Goal: Task Accomplishment & Management: Use online tool/utility

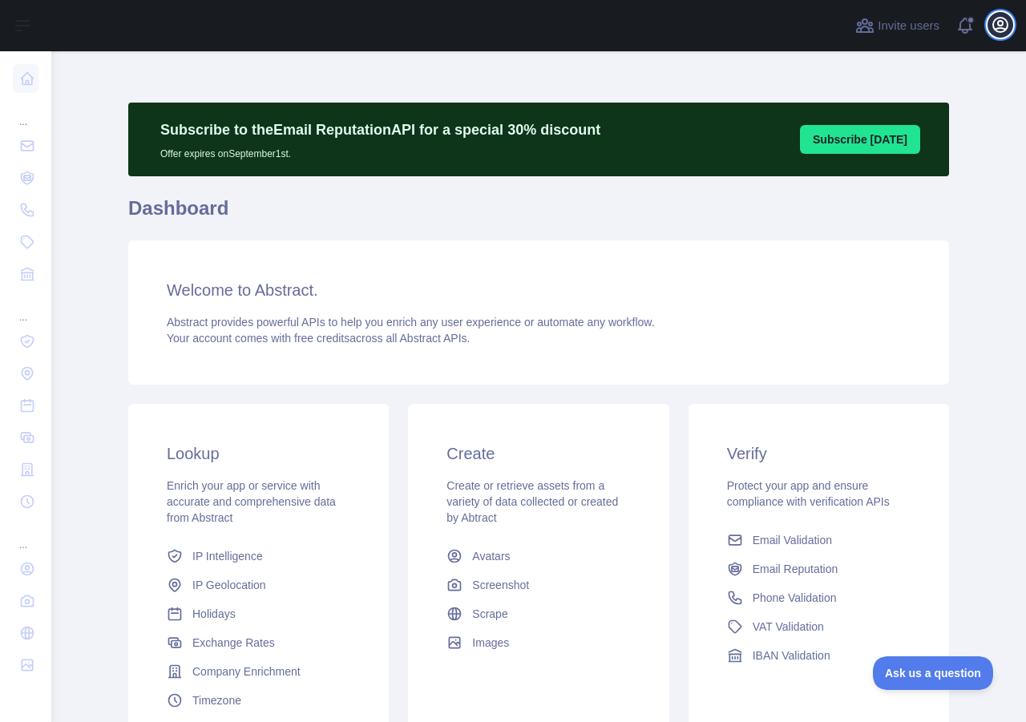
click at [1002, 29] on icon "button" at bounding box center [1000, 25] width 14 height 14
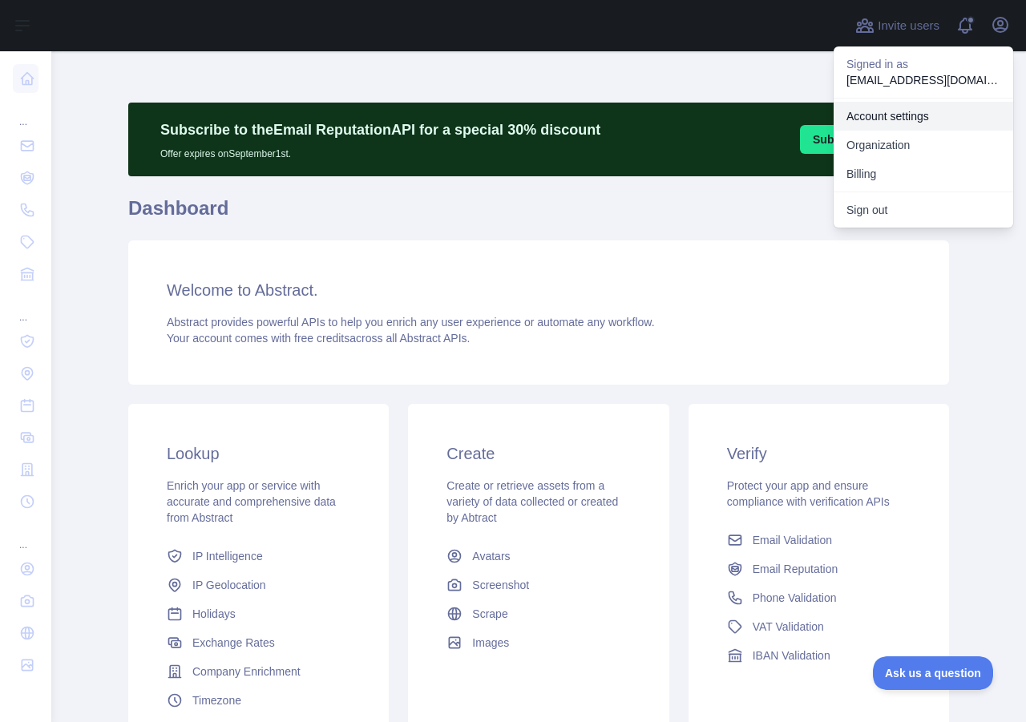
click at [900, 114] on link "Account settings" at bounding box center [922, 116] width 179 height 29
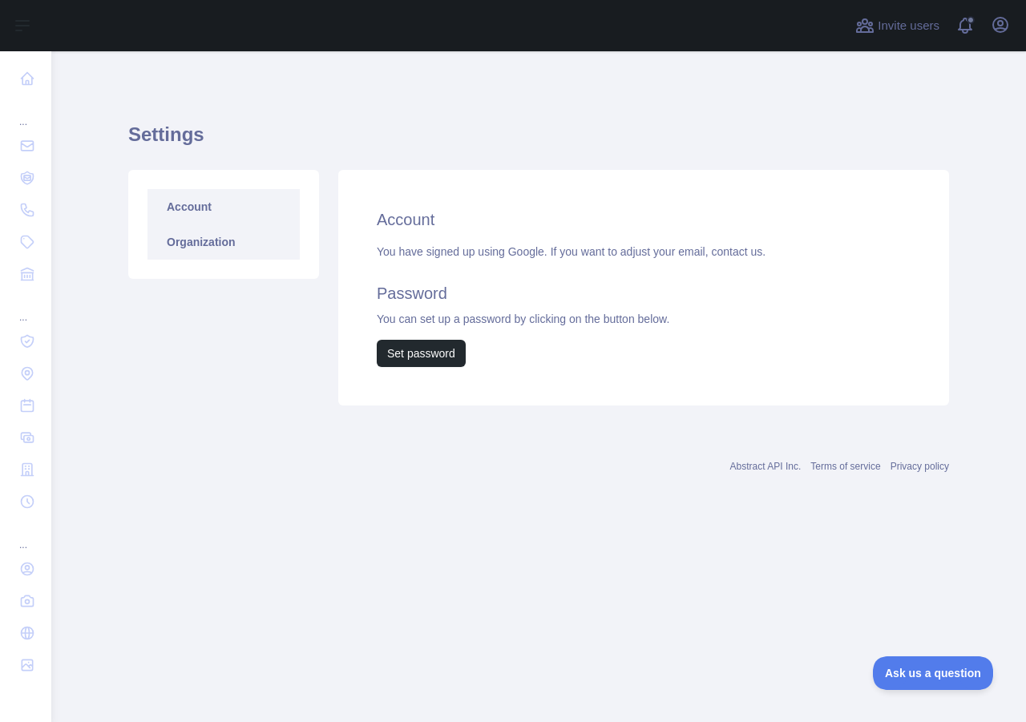
click at [192, 243] on link "Organization" at bounding box center [223, 241] width 152 height 35
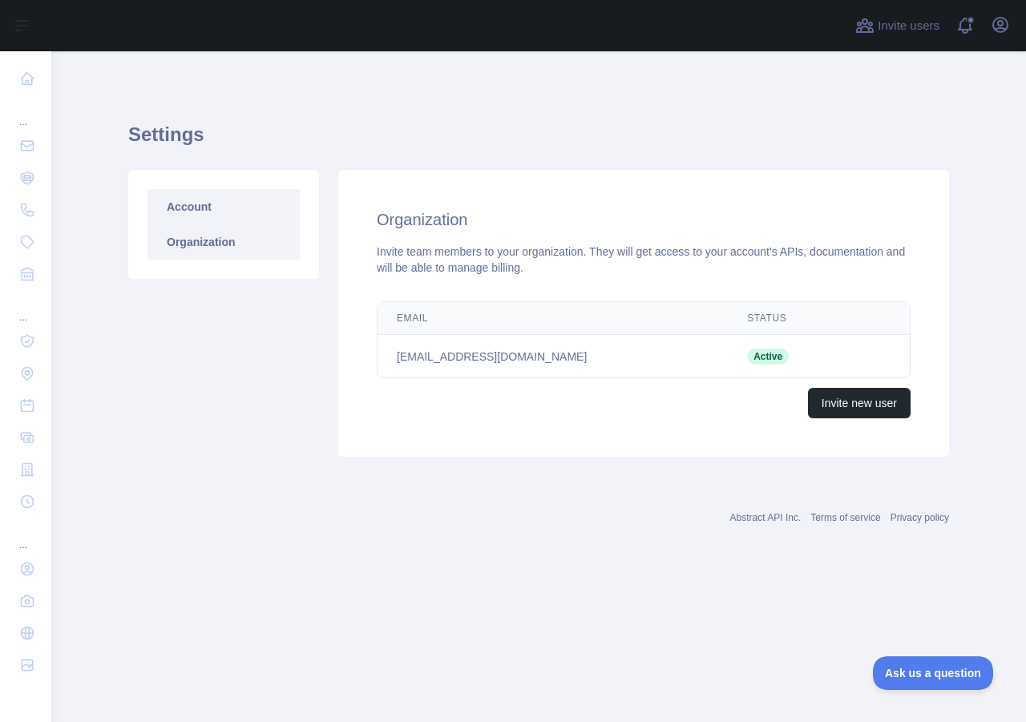
click at [179, 200] on link "Account" at bounding box center [223, 206] width 152 height 35
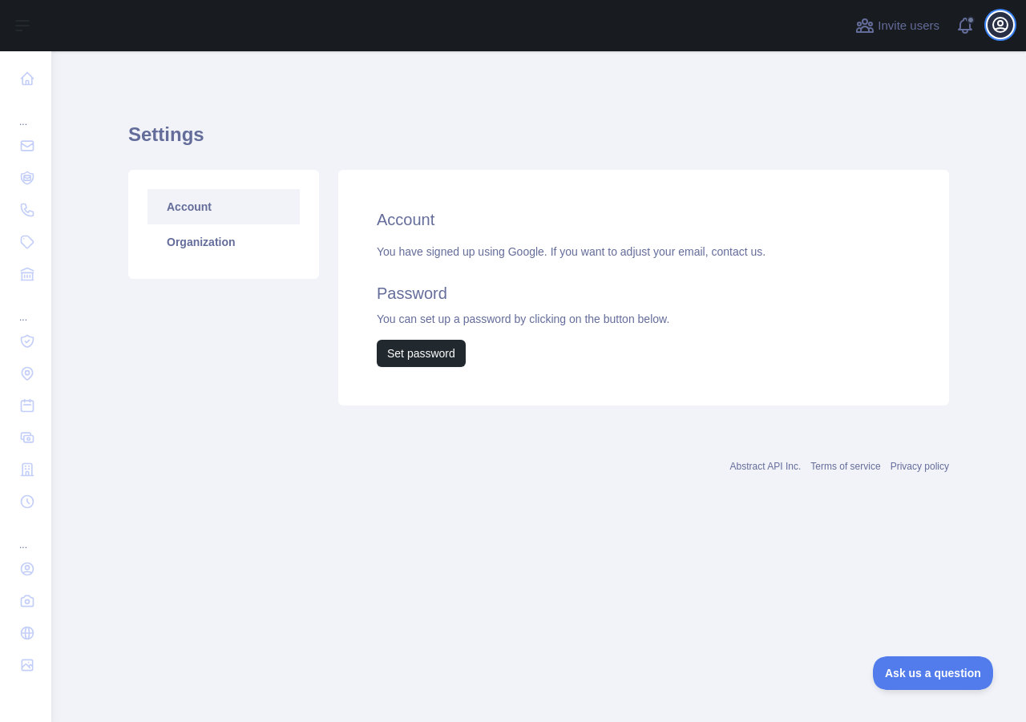
click at [998, 25] on icon "button" at bounding box center [1000, 25] width 14 height 14
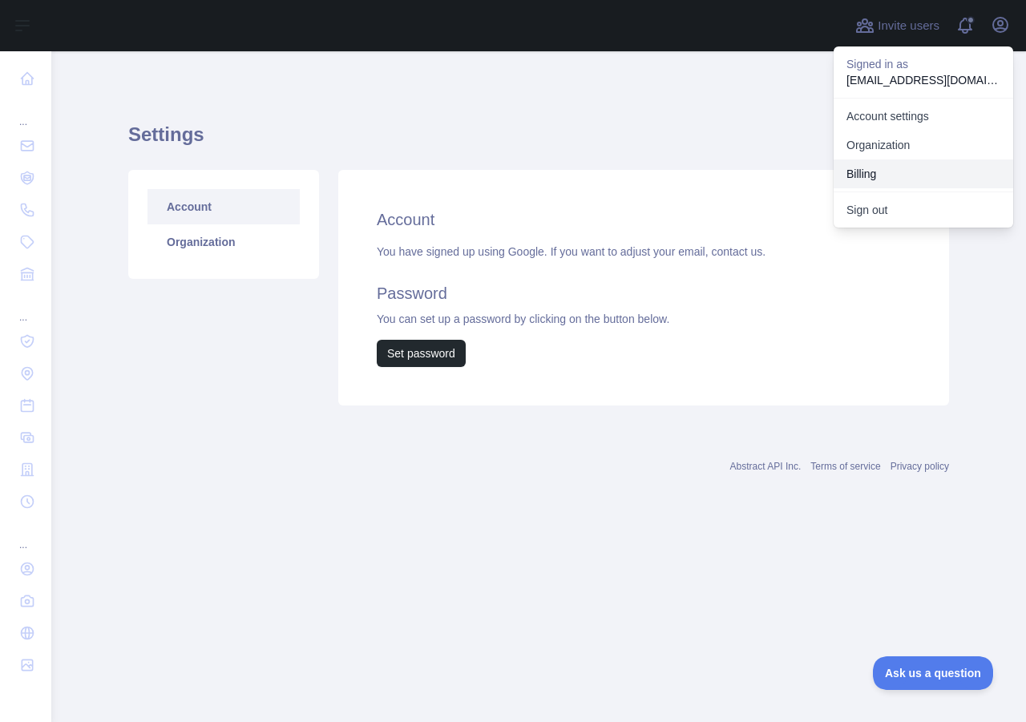
click at [865, 171] on button "Billing" at bounding box center [922, 173] width 179 height 29
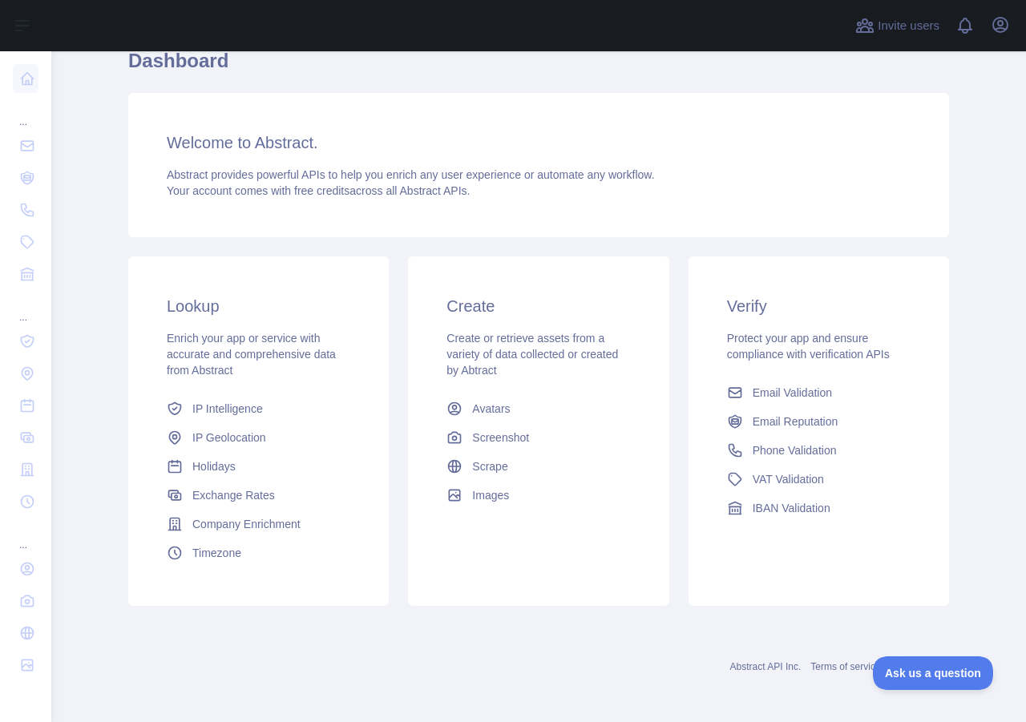
scroll to position [150, 0]
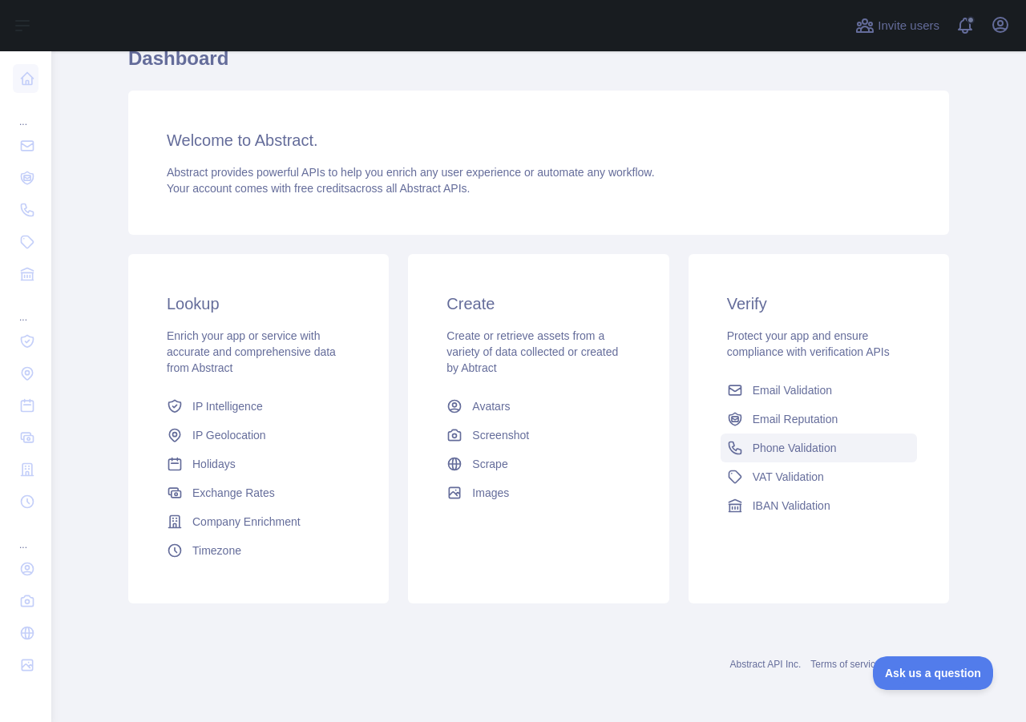
click at [791, 447] on span "Phone Validation" at bounding box center [794, 448] width 84 height 16
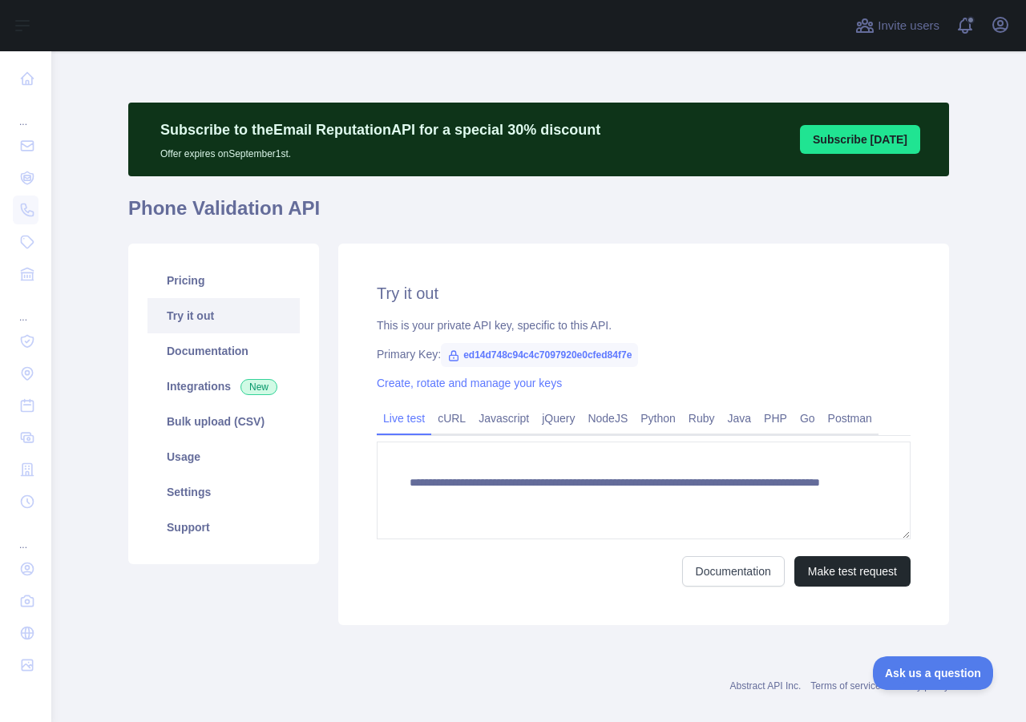
scroll to position [22, 0]
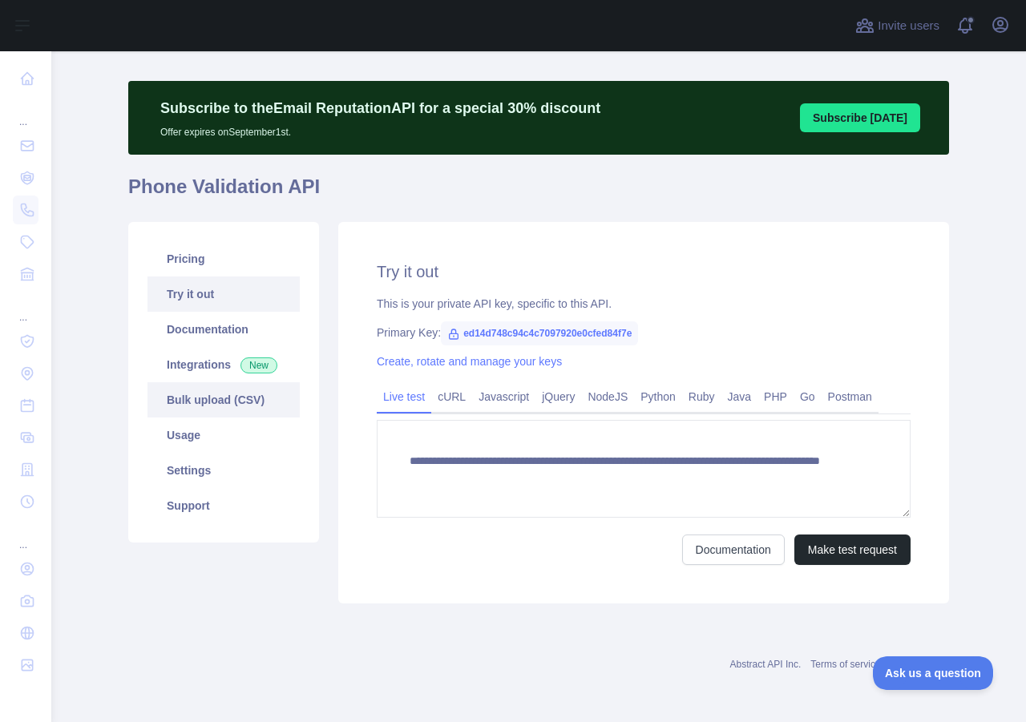
click at [212, 404] on link "Bulk upload (CSV)" at bounding box center [223, 399] width 152 height 35
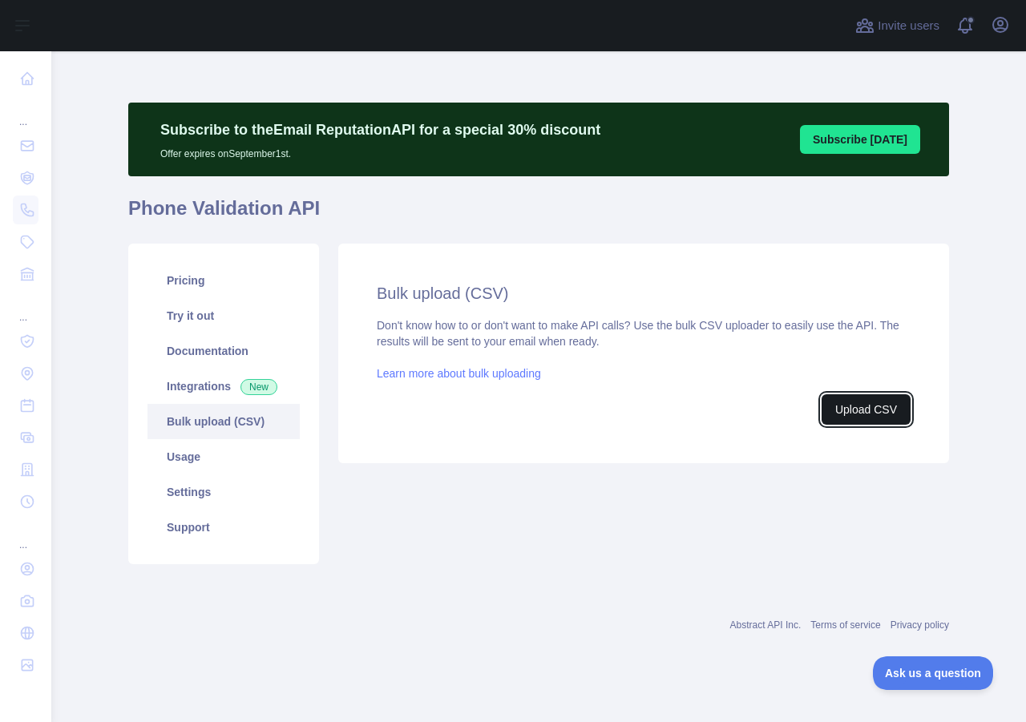
click at [875, 407] on button "Upload CSV" at bounding box center [865, 409] width 89 height 30
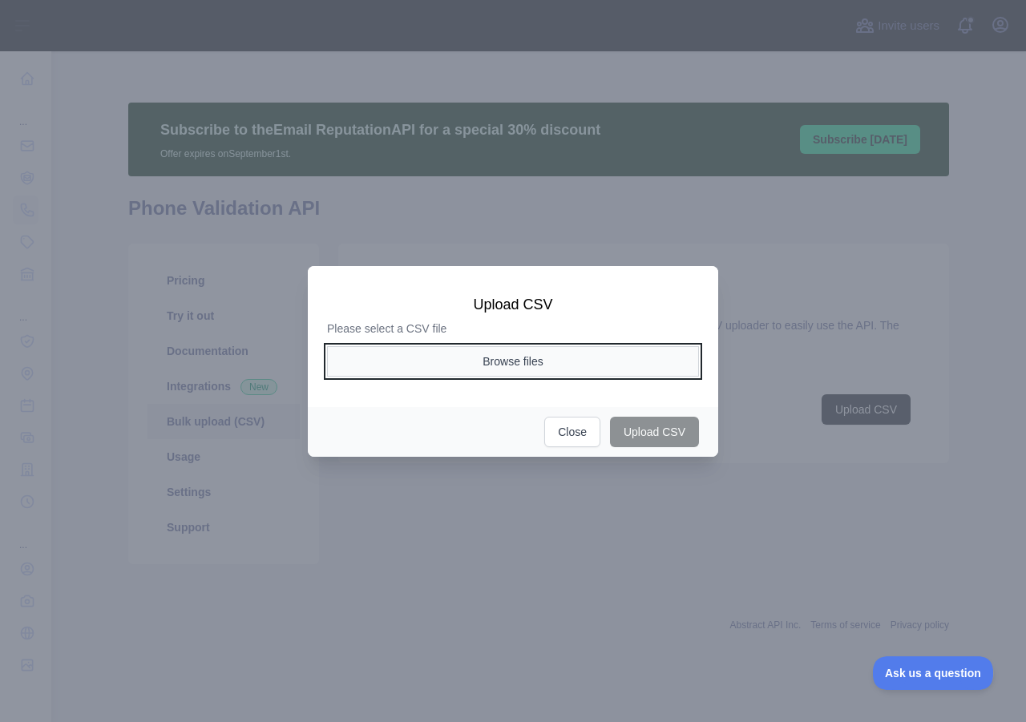
click at [534, 366] on button "Browse files" at bounding box center [513, 361] width 372 height 30
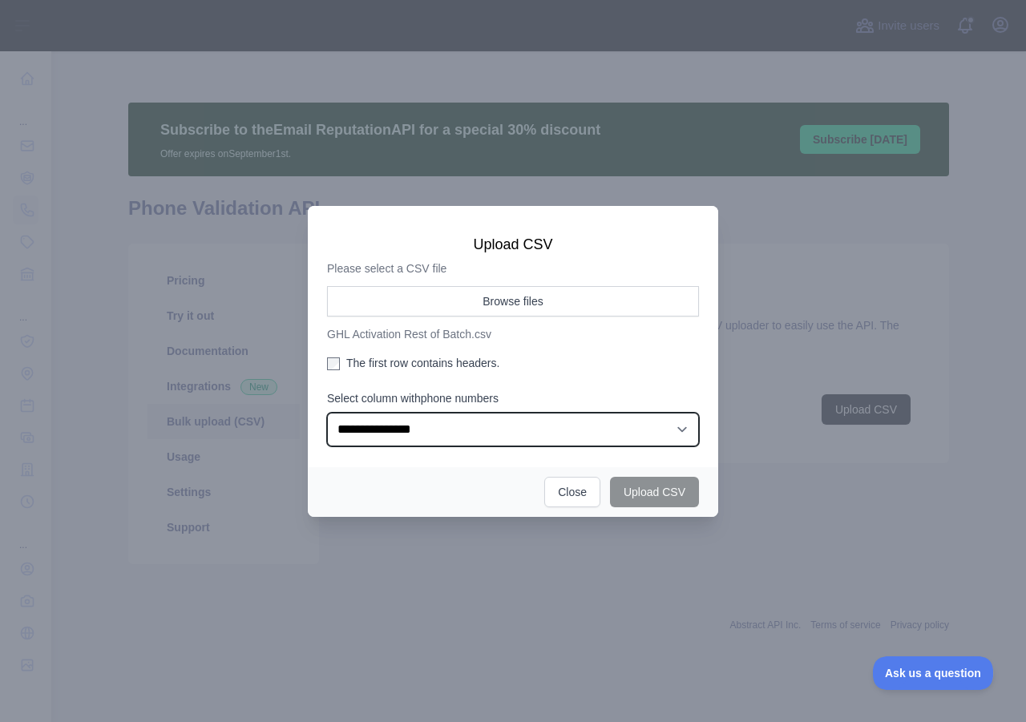
click at [592, 432] on select "**********" at bounding box center [513, 430] width 372 height 34
click at [327, 413] on select "**********" at bounding box center [513, 430] width 372 height 34
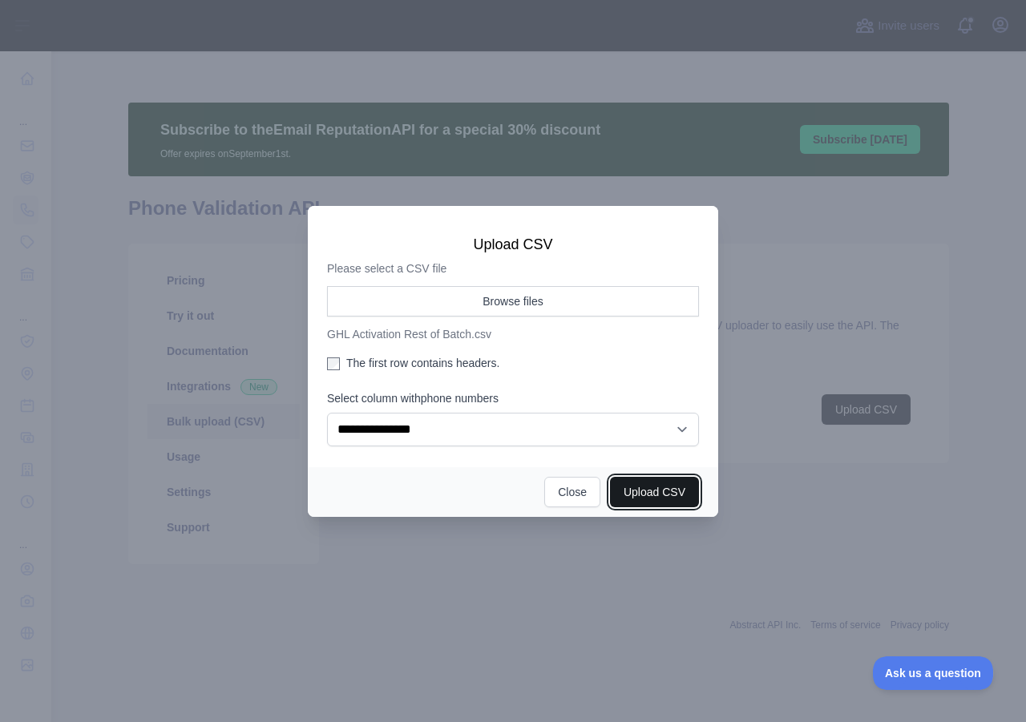
click at [679, 498] on button "Upload CSV" at bounding box center [654, 492] width 89 height 30
select select "**"
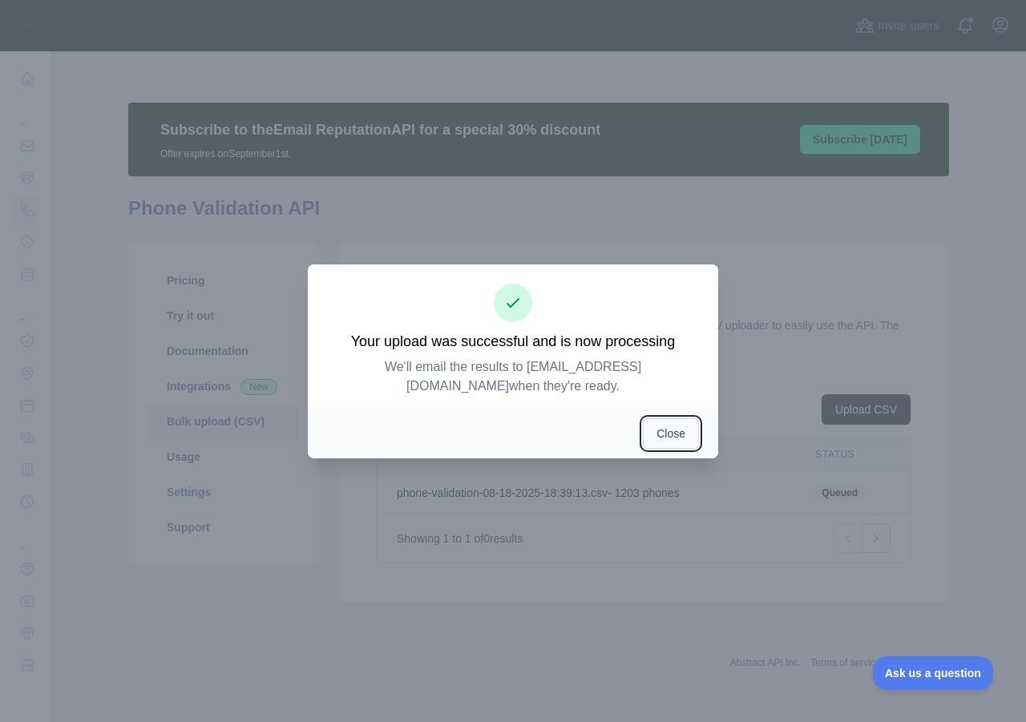
click at [675, 438] on button "Close" at bounding box center [671, 433] width 56 height 30
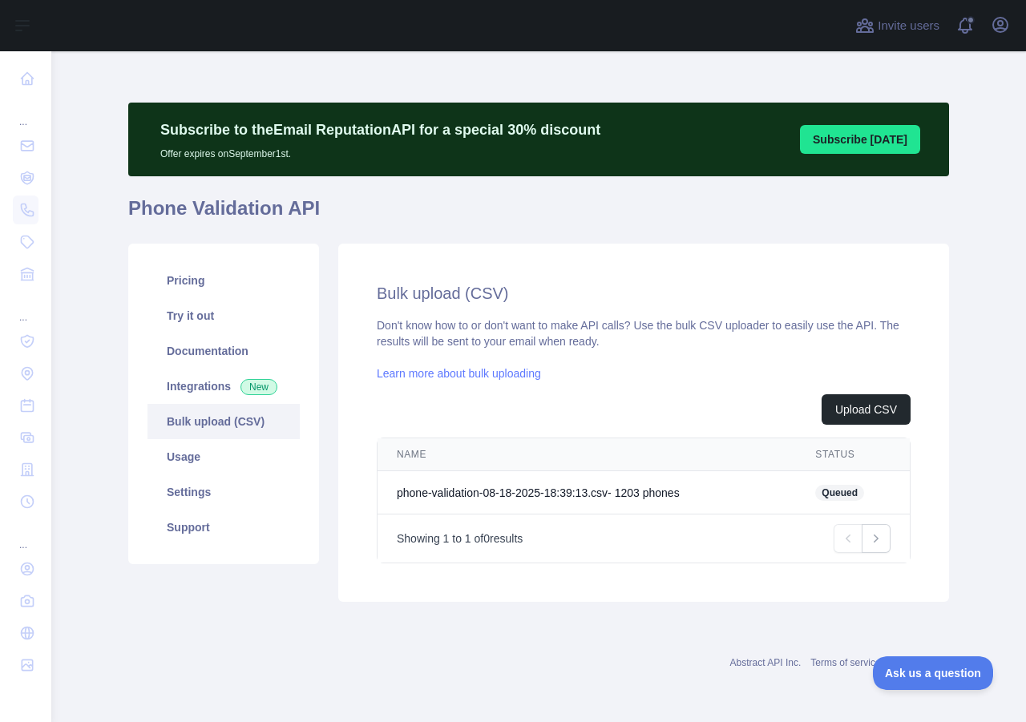
click at [446, 250] on div "Bulk upload (CSV) Don't know how to or don't want to make API calls? Use the bu…" at bounding box center [643, 423] width 611 height 358
click at [829, 494] on link "Download" at bounding box center [829, 492] width 50 height 13
